Goal: Communication & Community: Answer question/provide support

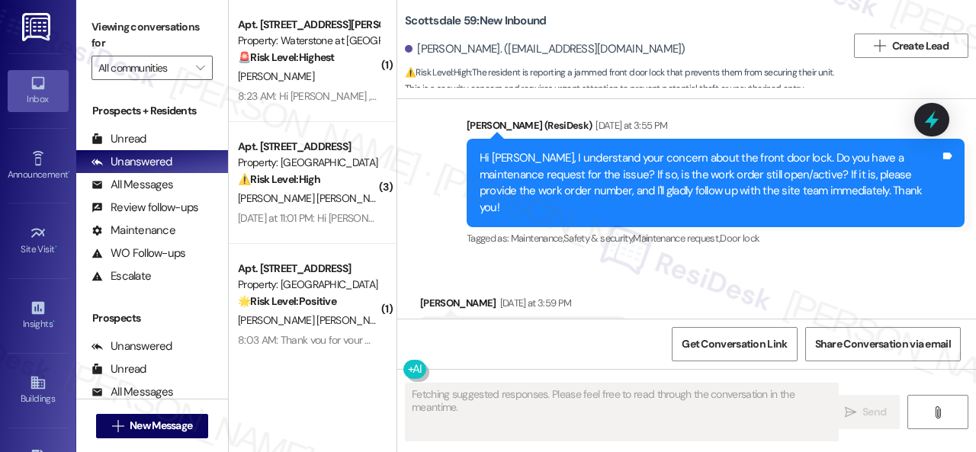
scroll to position [781, 0]
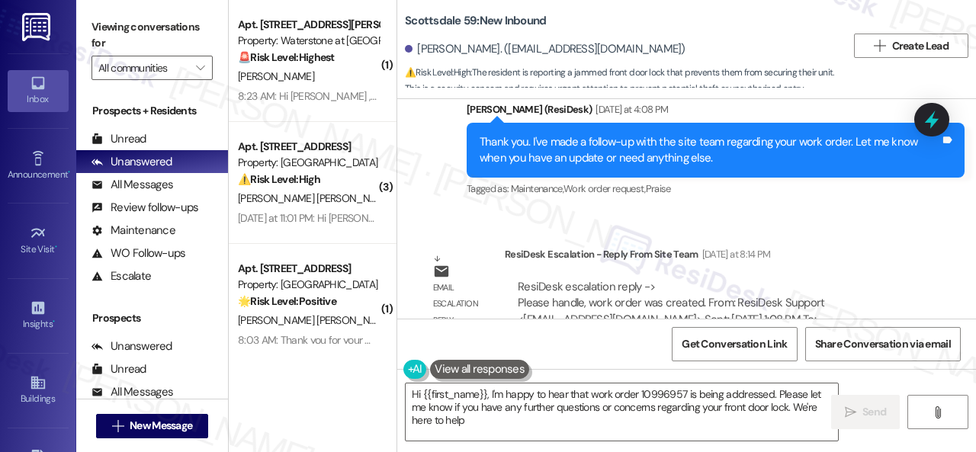
type textarea "Hi {{first_name}}, I'm happy to hear that work order 10996957 is being addresse…"
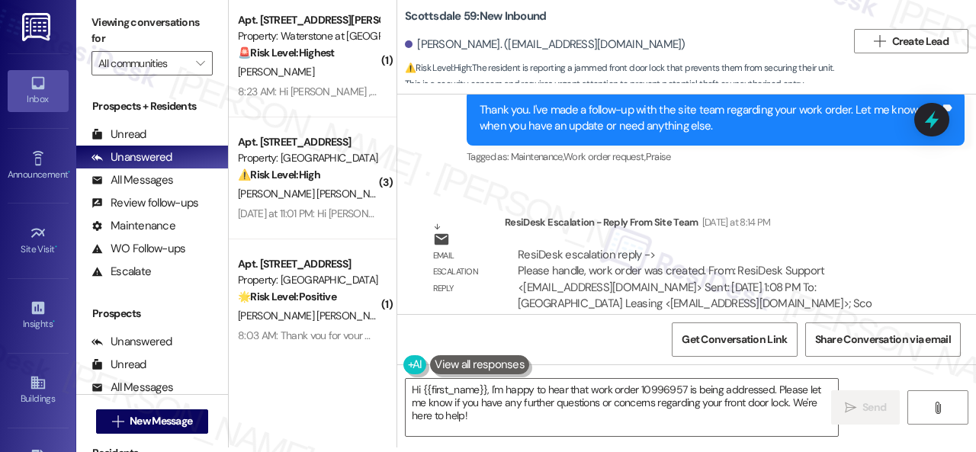
scroll to position [1271, 0]
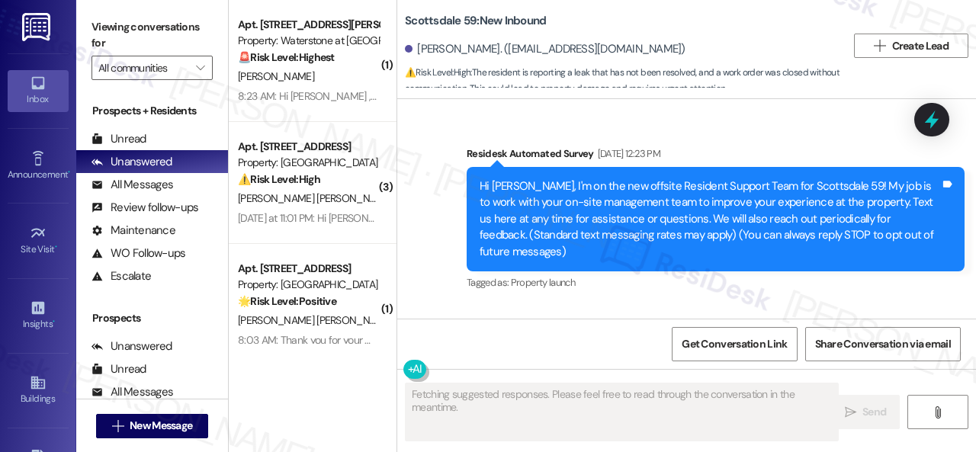
scroll to position [1940, 0]
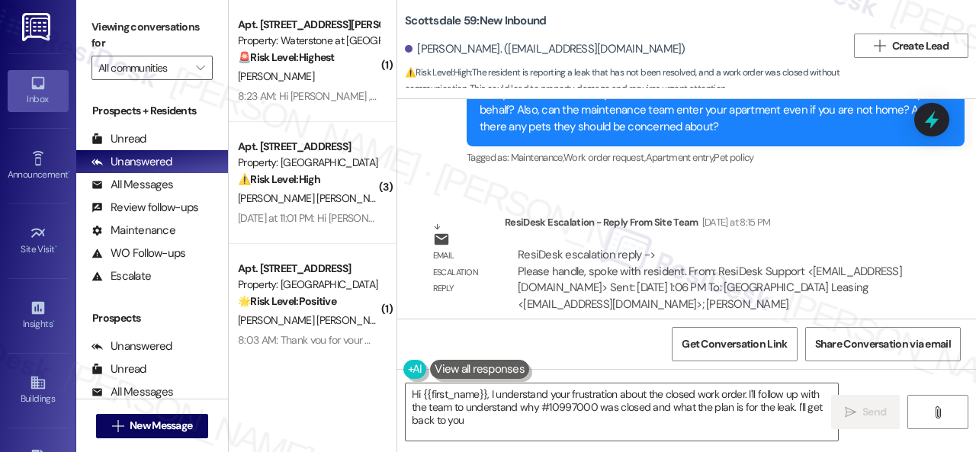
type textarea "Hi {{first_name}}, I understand your frustration about the closed work order. I…"
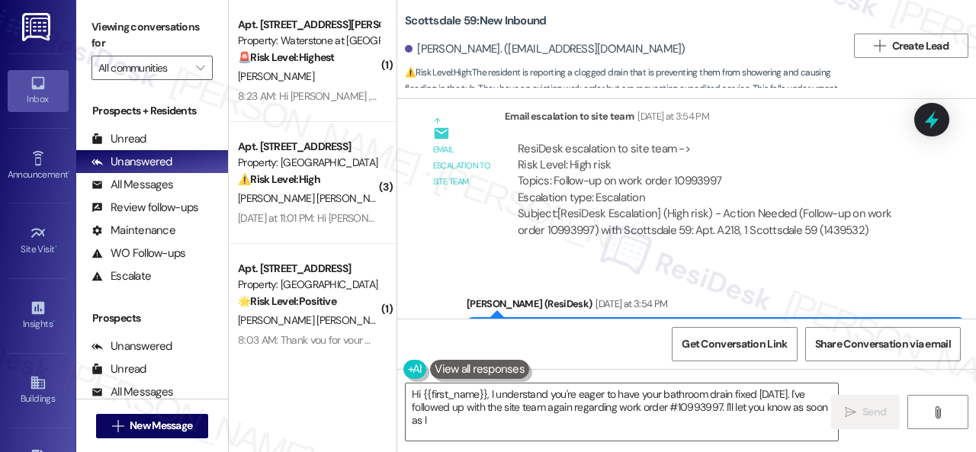
scroll to position [2996, 0]
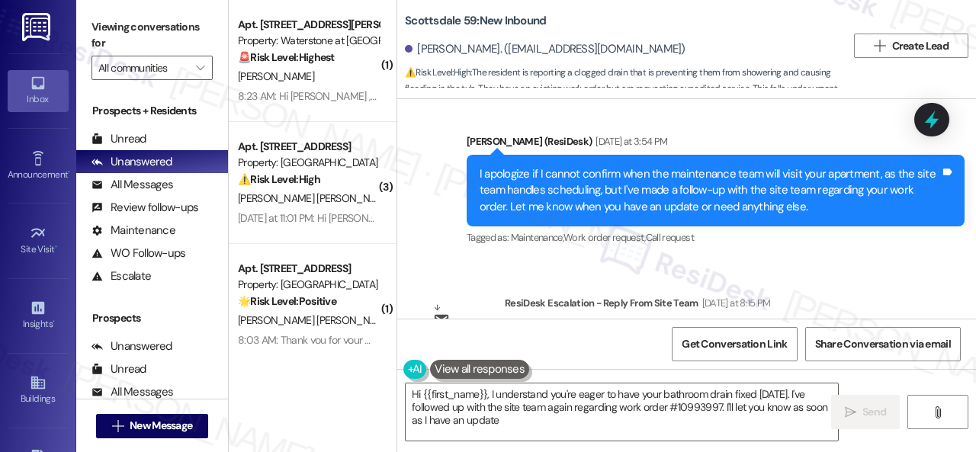
type textarea "Hi {{first_name}}, I understand you're eager to have your bathroom drain fixed …"
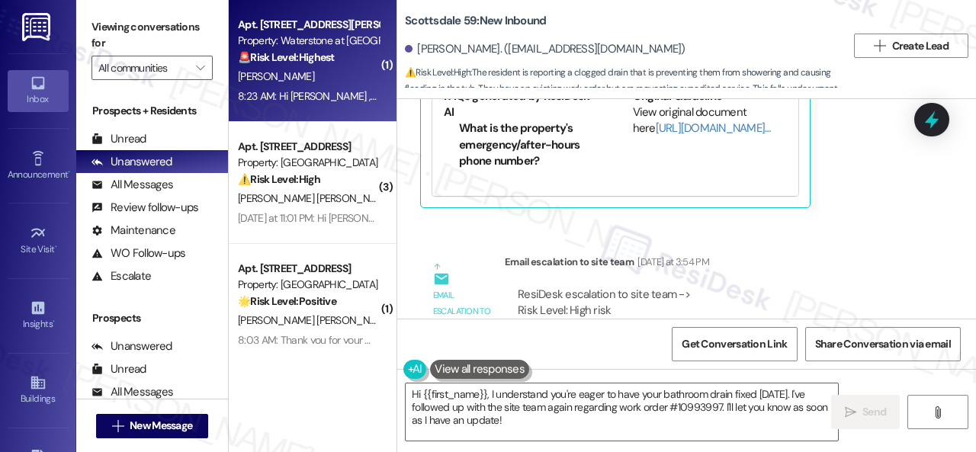
scroll to position [2663, 0]
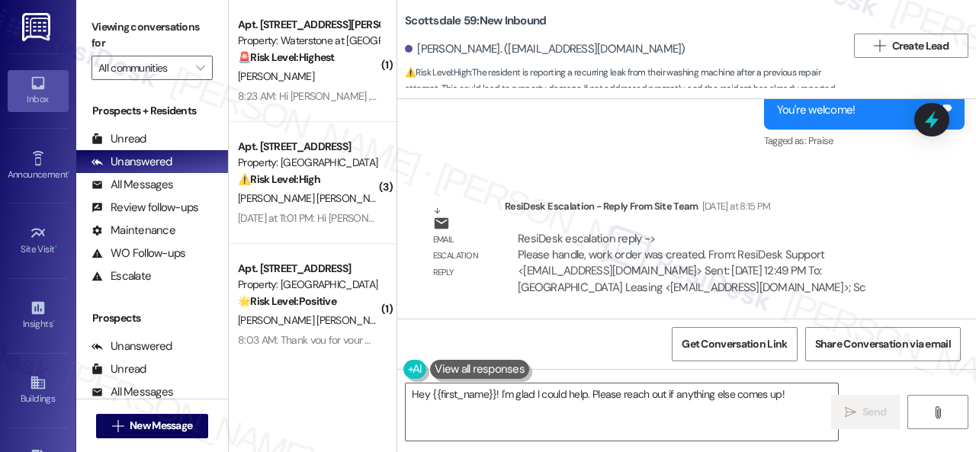
scroll to position [5, 0]
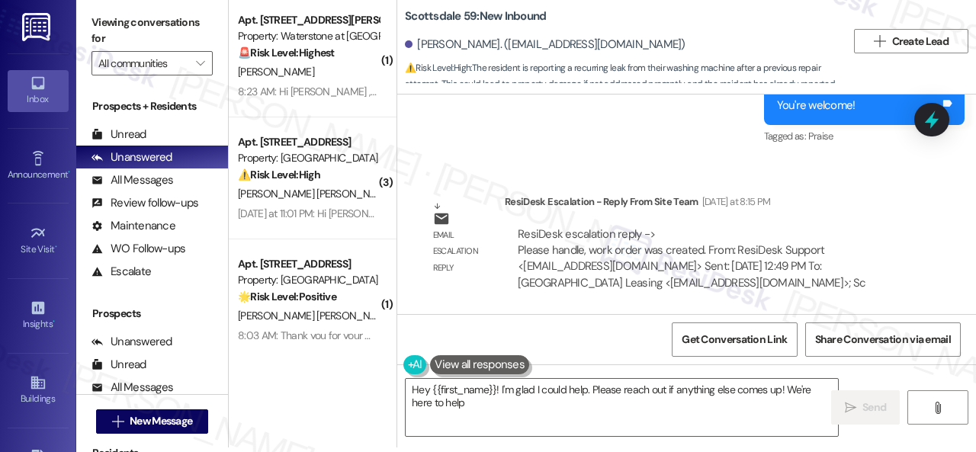
type textarea "Hey {{first_name}}! I'm glad I could help. Please reach out if anything else co…"
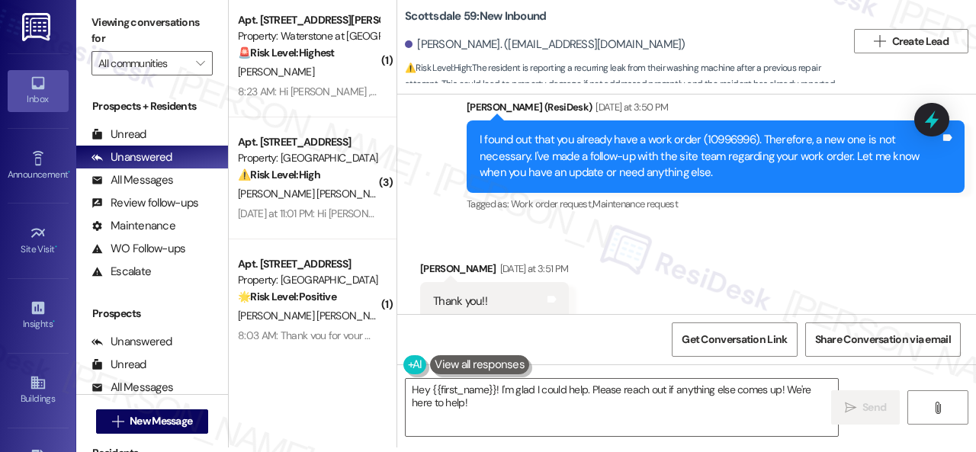
scroll to position [1346, 0]
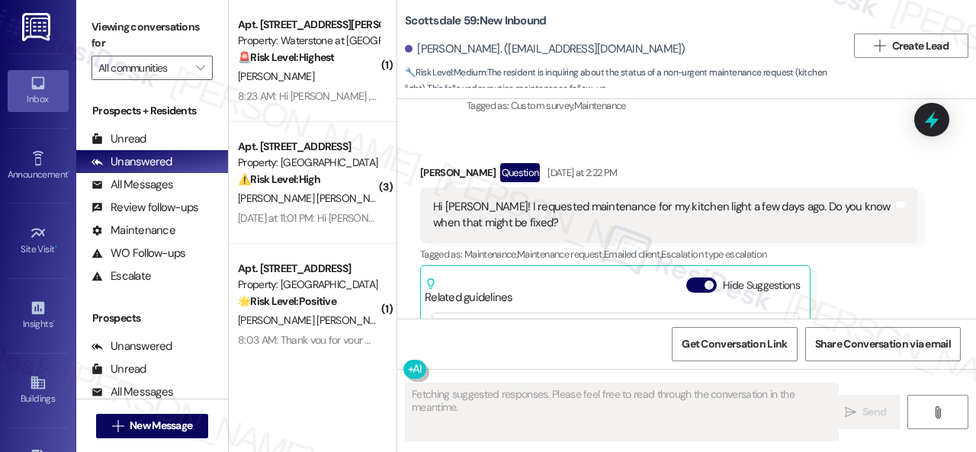
scroll to position [420, 0]
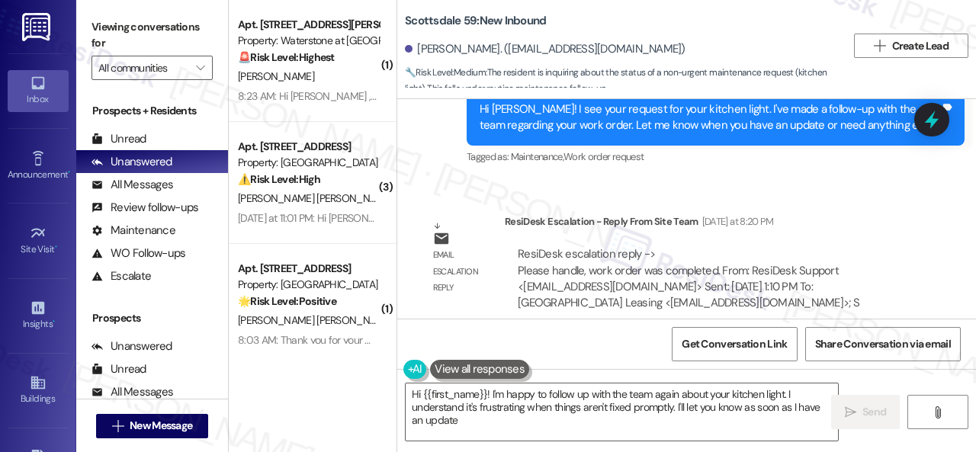
type textarea "Hi {{first_name}}! I'm happy to follow up with the team again about your kitche…"
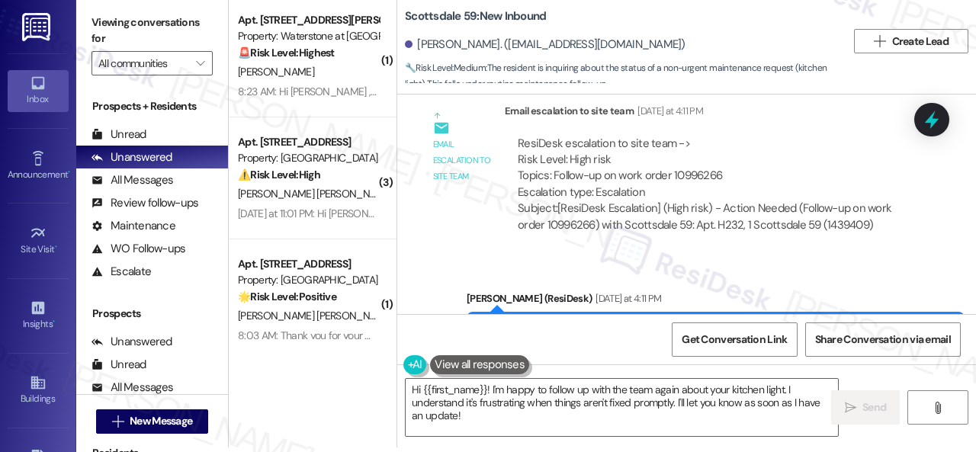
scroll to position [986, 0]
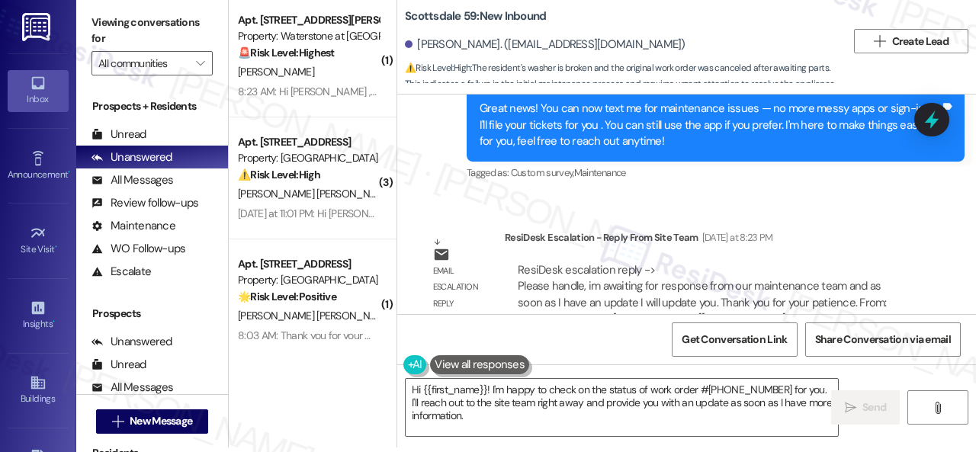
scroll to position [1550, 0]
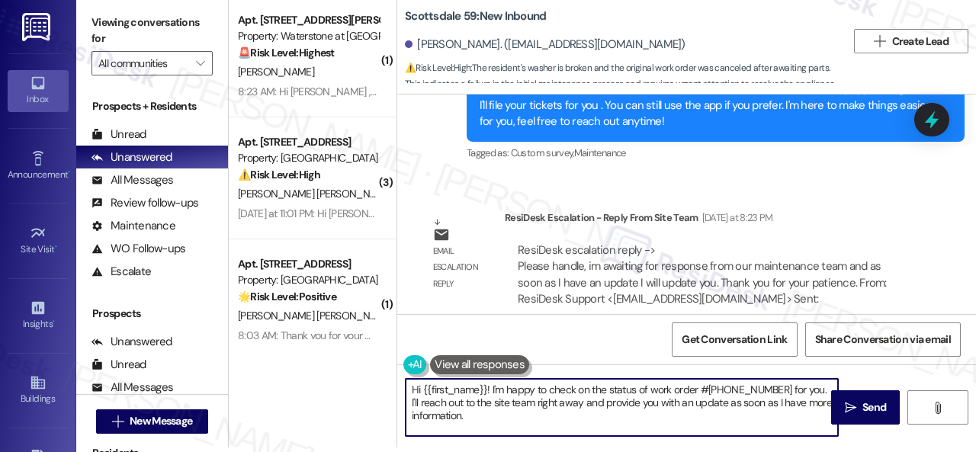
drag, startPoint x: 491, startPoint y: 385, endPoint x: 498, endPoint y: 416, distance: 32.0
click at [498, 416] on textarea "Hi {{first_name}}! I'm happy to check on the status of work order #10993233 for…" at bounding box center [622, 407] width 432 height 57
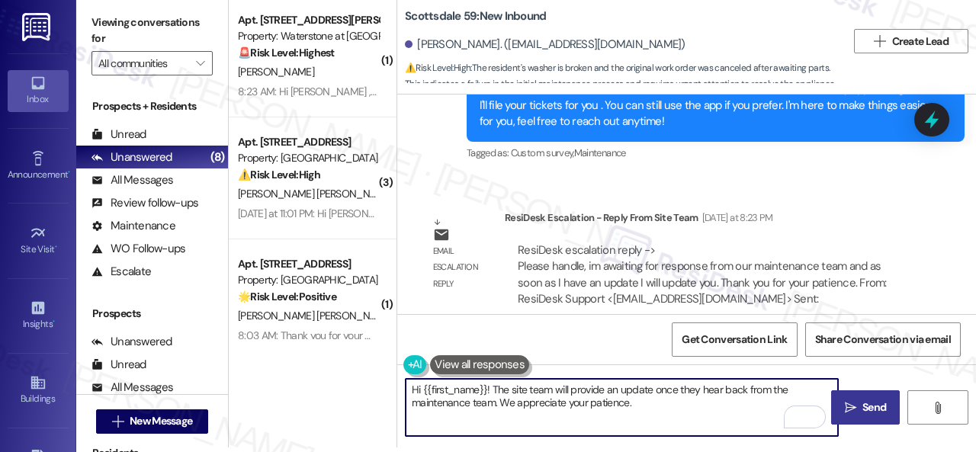
type textarea "Hi {{first_name}}! The site team will provide an update once they hear back fro…"
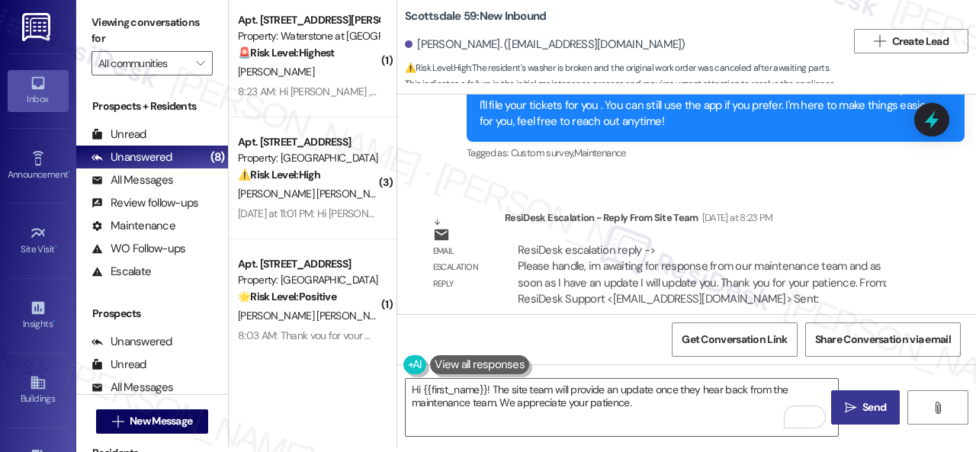
click at [860, 418] on button " Send" at bounding box center [865, 408] width 69 height 34
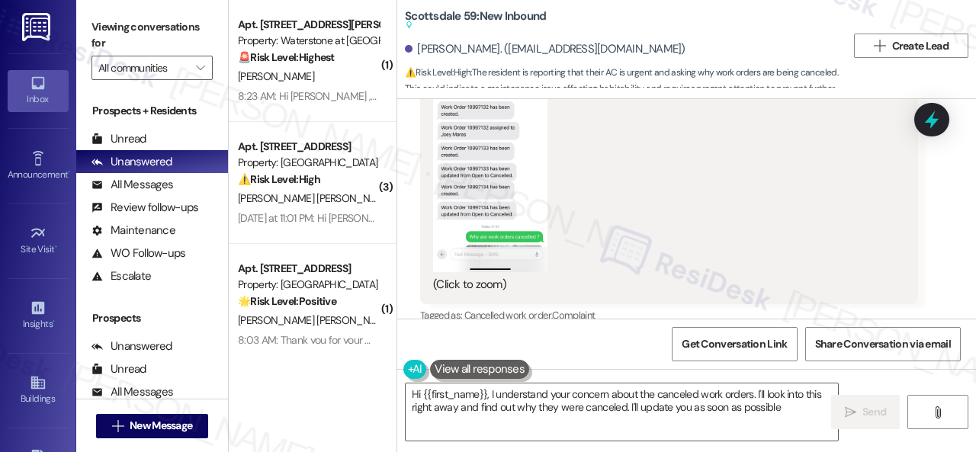
type textarea "Hi {{first_name}}, I understand your concern about the canceled work orders. I'…"
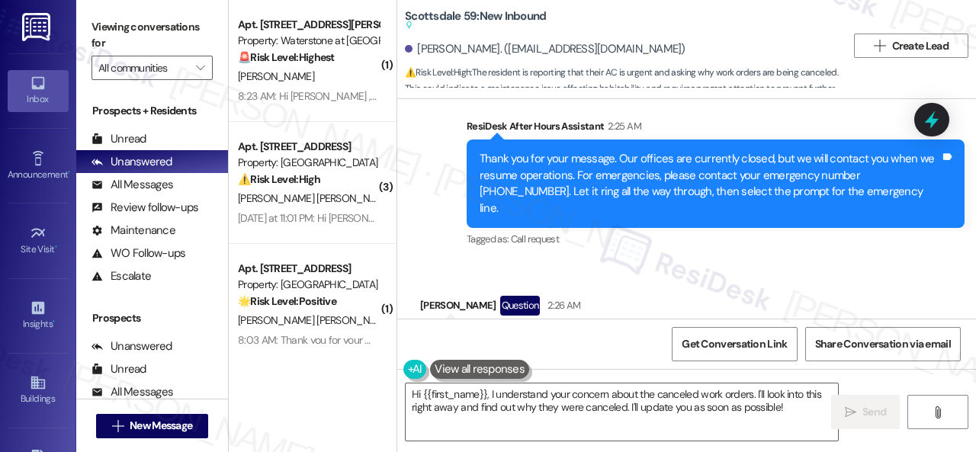
scroll to position [3206, 0]
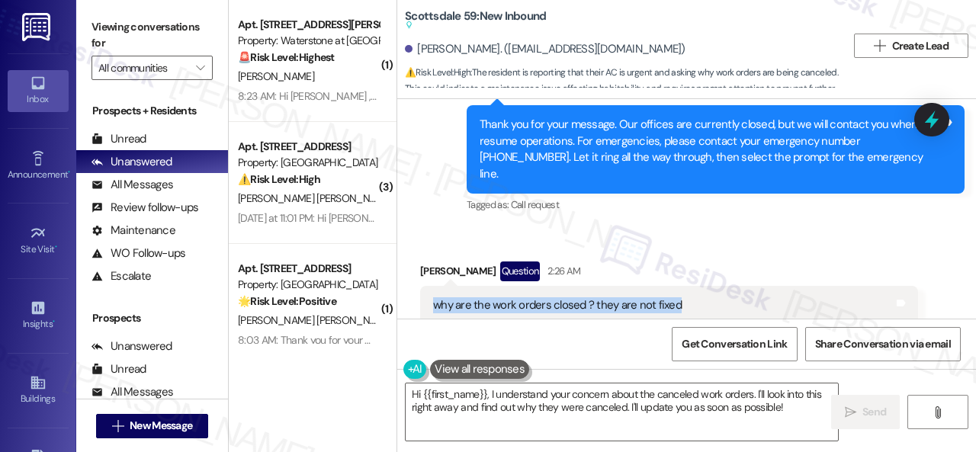
drag, startPoint x: 431, startPoint y: 288, endPoint x: 685, endPoint y: 288, distance: 254.0
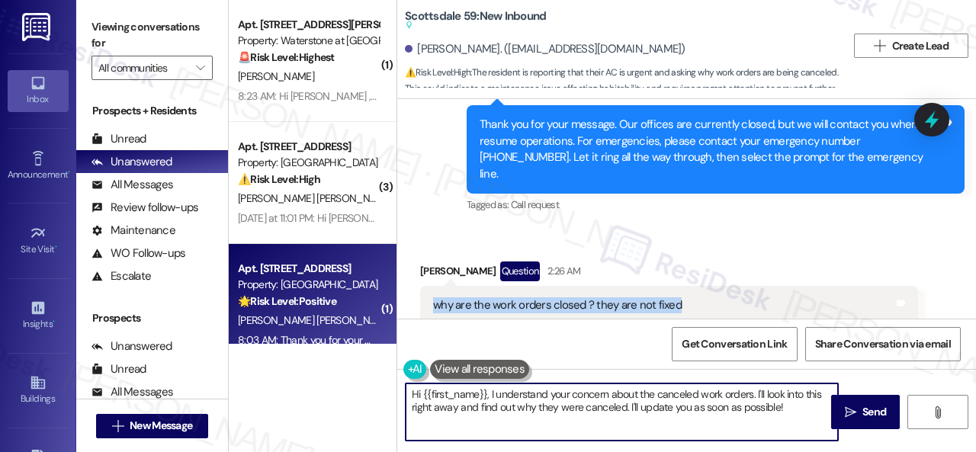
drag, startPoint x: 374, startPoint y: 358, endPoint x: 280, endPoint y: 338, distance: 96.6
click at [283, 338] on div "( 1 ) Apt. 17107, [STREET_ADDRESS][PERSON_NAME] Property: Waterstone at [GEOGRA…" at bounding box center [602, 226] width 747 height 452
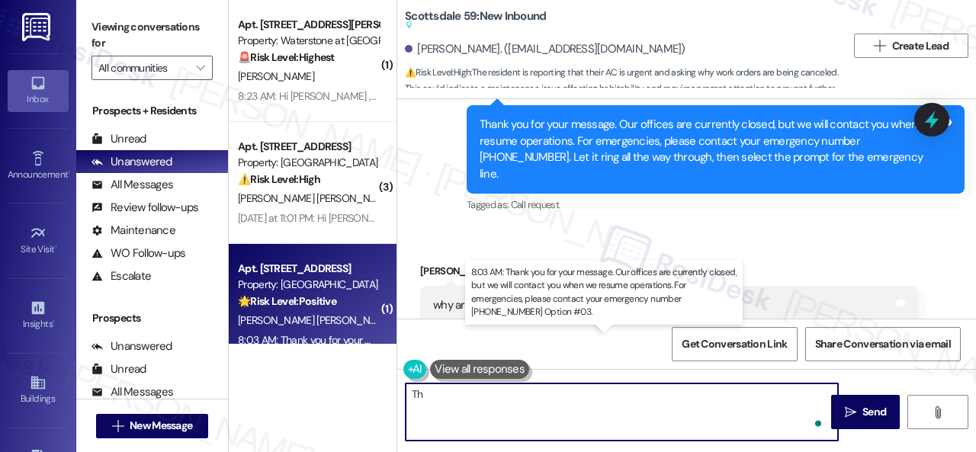
type textarea "T"
type textarea "M"
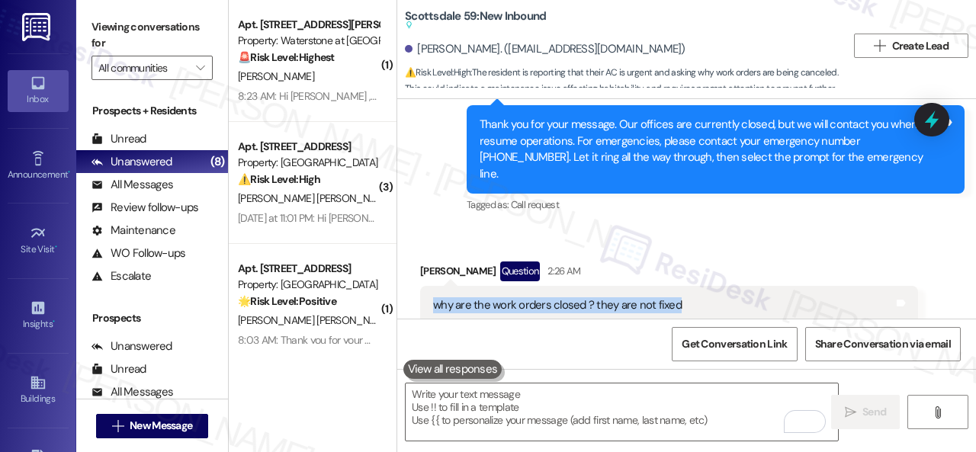
drag, startPoint x: 426, startPoint y: 289, endPoint x: 677, endPoint y: 296, distance: 251.0
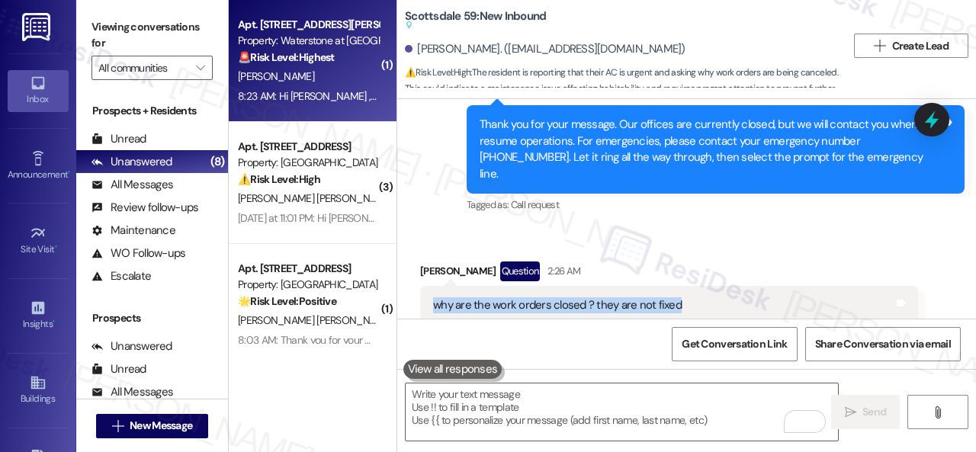
copy div "why are the work orders closed ? they are not fixed"
